Goal: Information Seeking & Learning: Learn about a topic

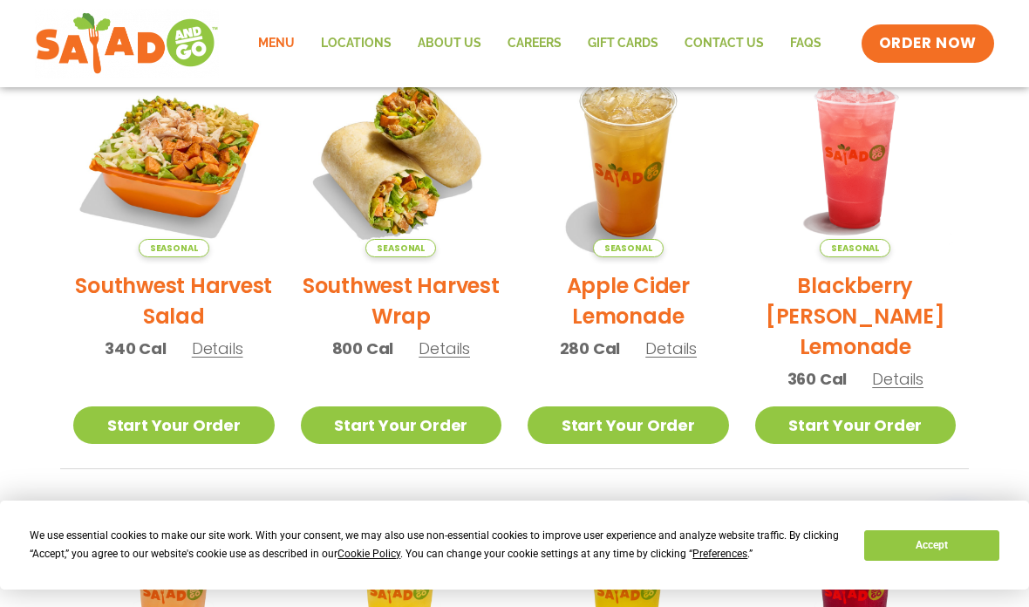
scroll to position [436, 0]
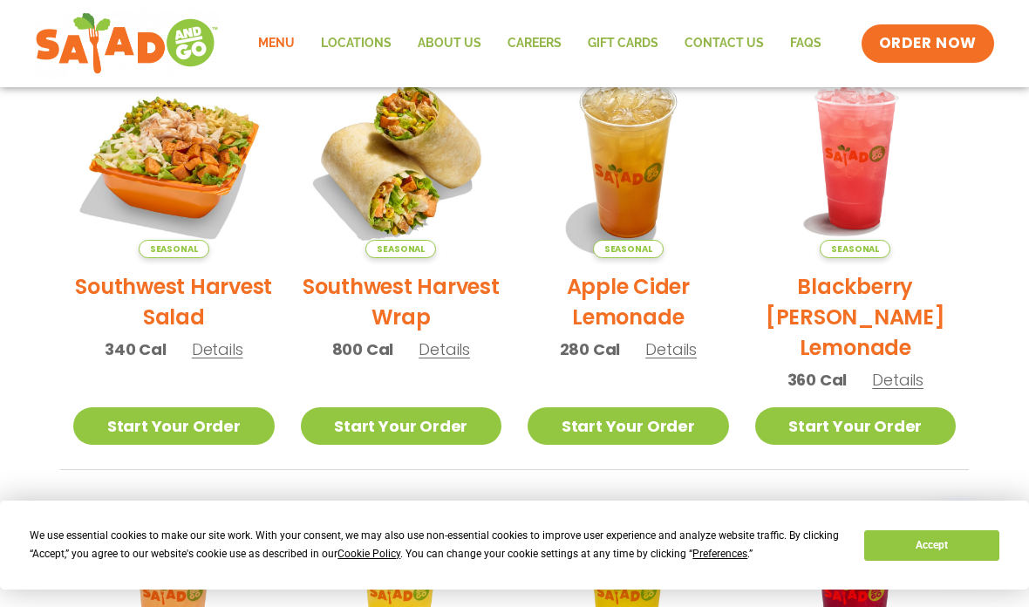
click at [444, 340] on span "Details" at bounding box center [444, 349] width 51 height 22
click at [153, 276] on h2 "Southwest Harvest Salad" at bounding box center [174, 301] width 202 height 61
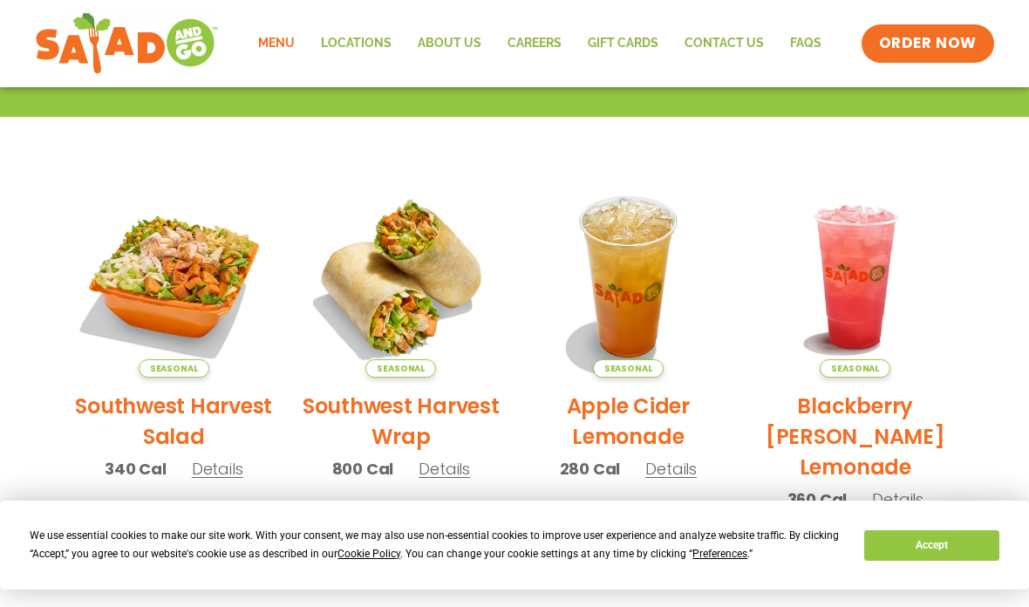
scroll to position [320, 0]
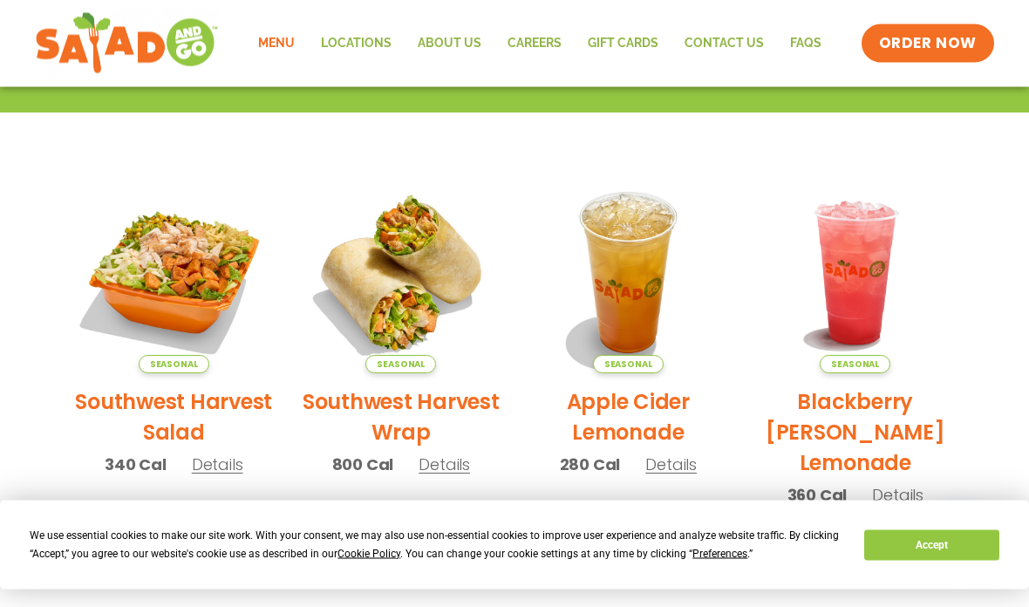
click at [143, 544] on link "Start Your Order" at bounding box center [174, 542] width 202 height 38
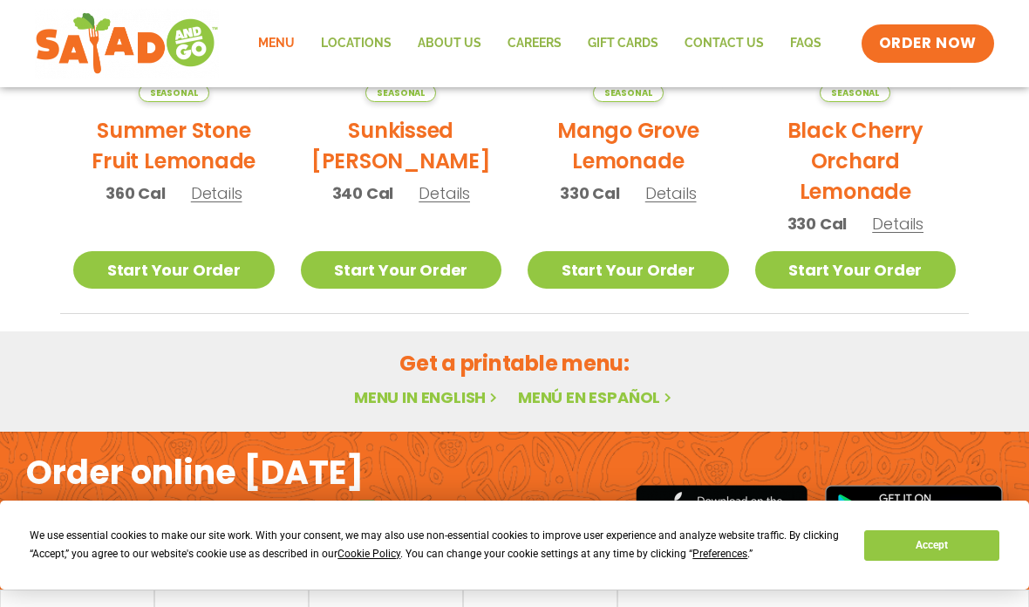
scroll to position [1052, 0]
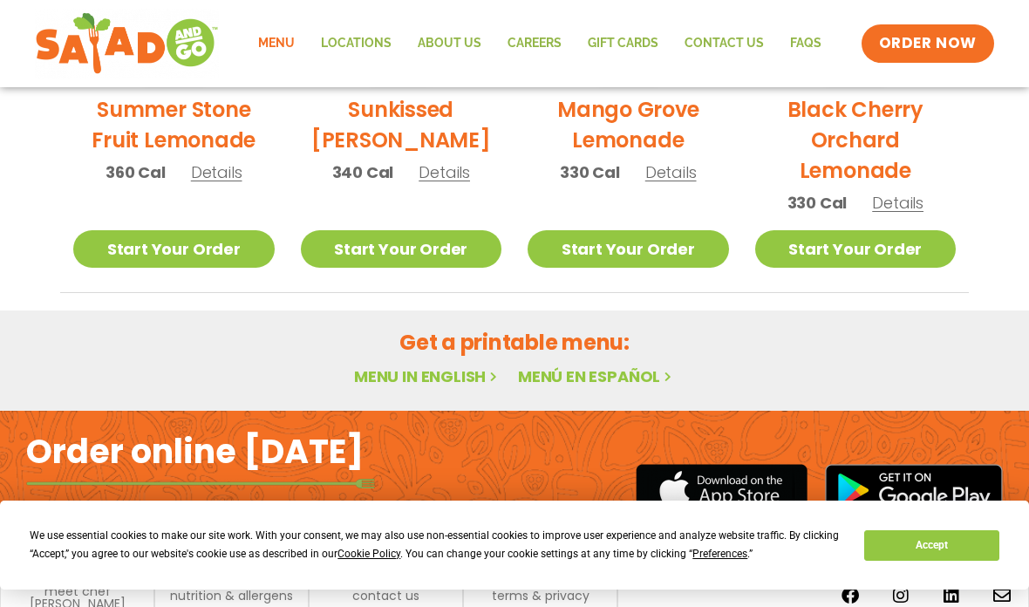
click at [127, 590] on div "We use essential cookies to make our site work. With your consent, we may also …" at bounding box center [514, 545] width 1029 height 89
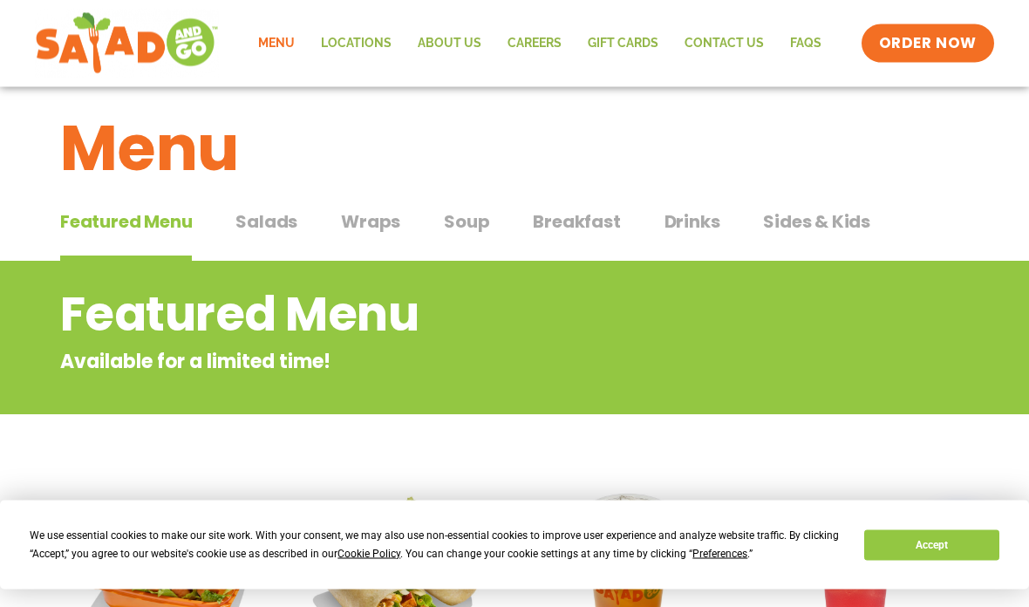
scroll to position [0, 0]
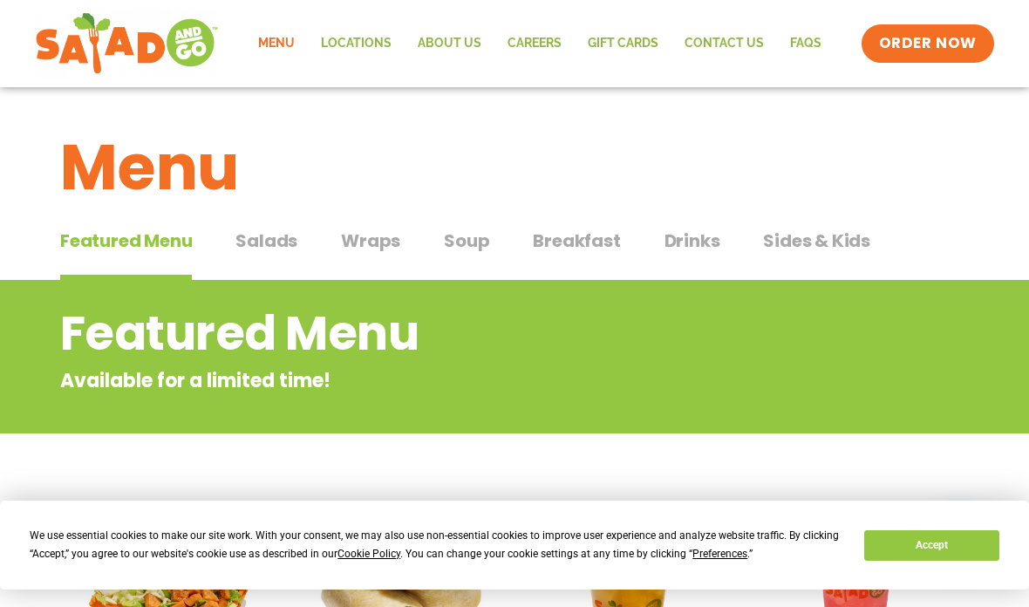
click at [291, 240] on span "Salads" at bounding box center [267, 241] width 62 height 26
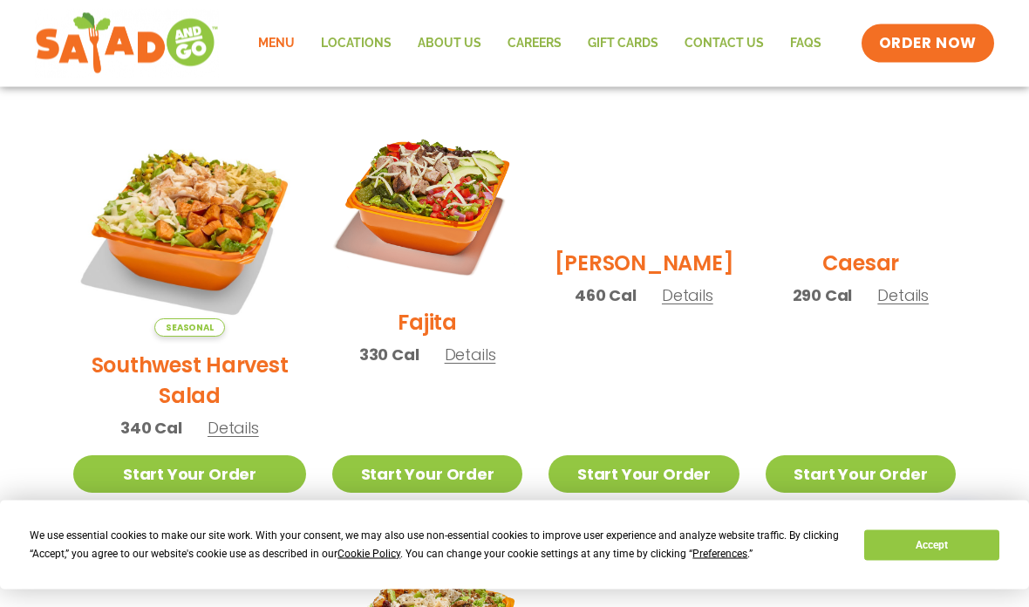
scroll to position [475, 0]
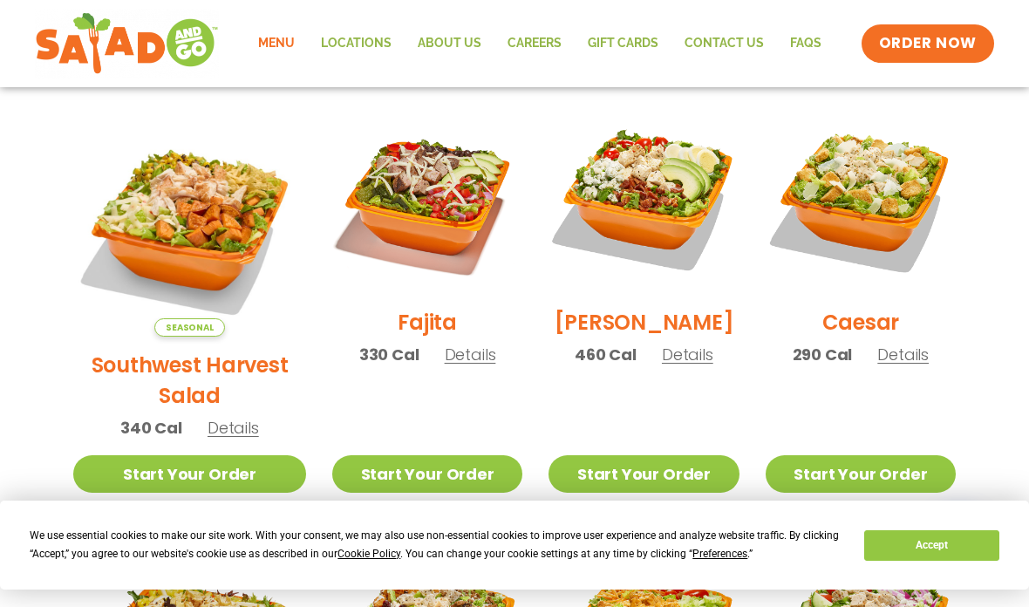
click at [218, 417] on span "Details" at bounding box center [233, 428] width 51 height 22
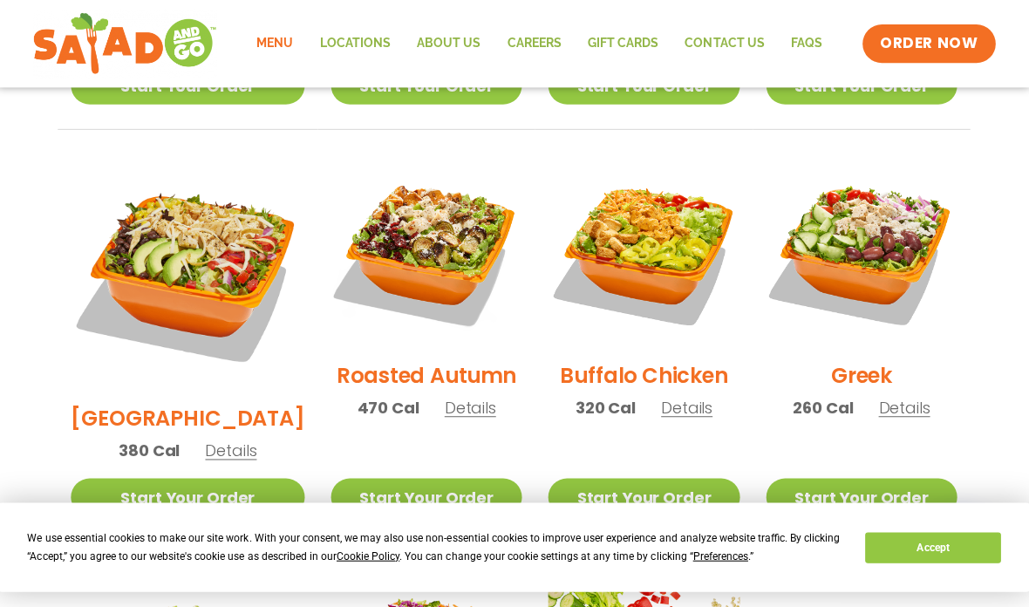
scroll to position [846, 0]
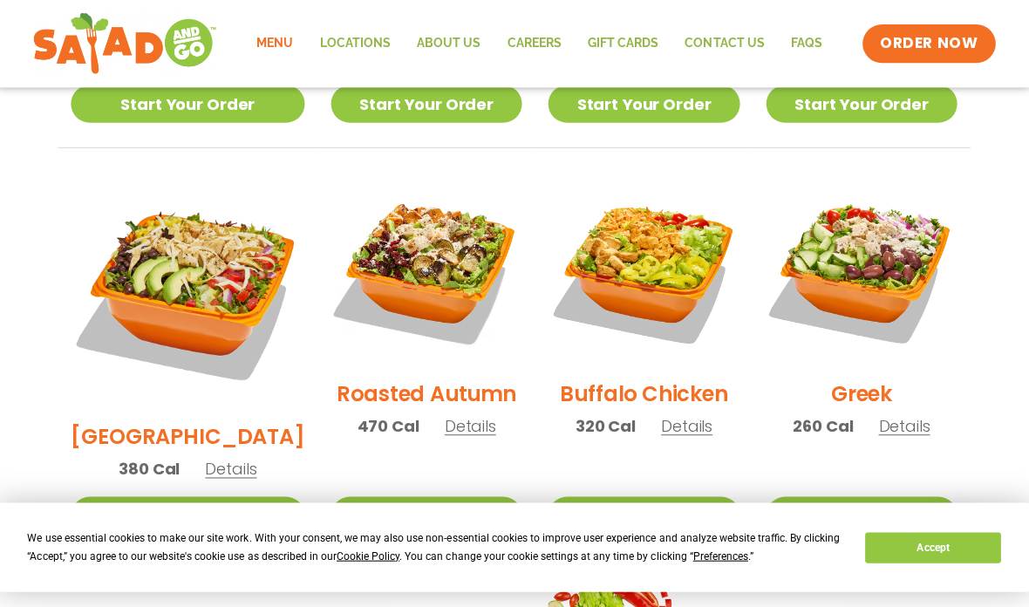
click at [4, 606] on section "Salads Our house-made dressings make our huge portions even more delicious. Goo…" at bounding box center [514, 201] width 1029 height 1534
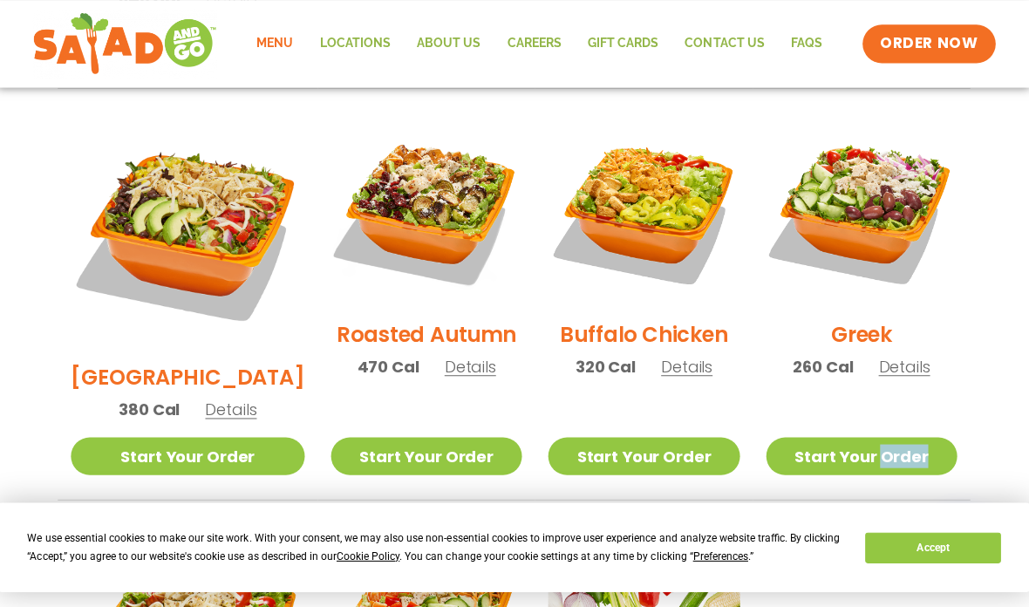
scroll to position [921, 0]
